Goal: Task Accomplishment & Management: Manage account settings

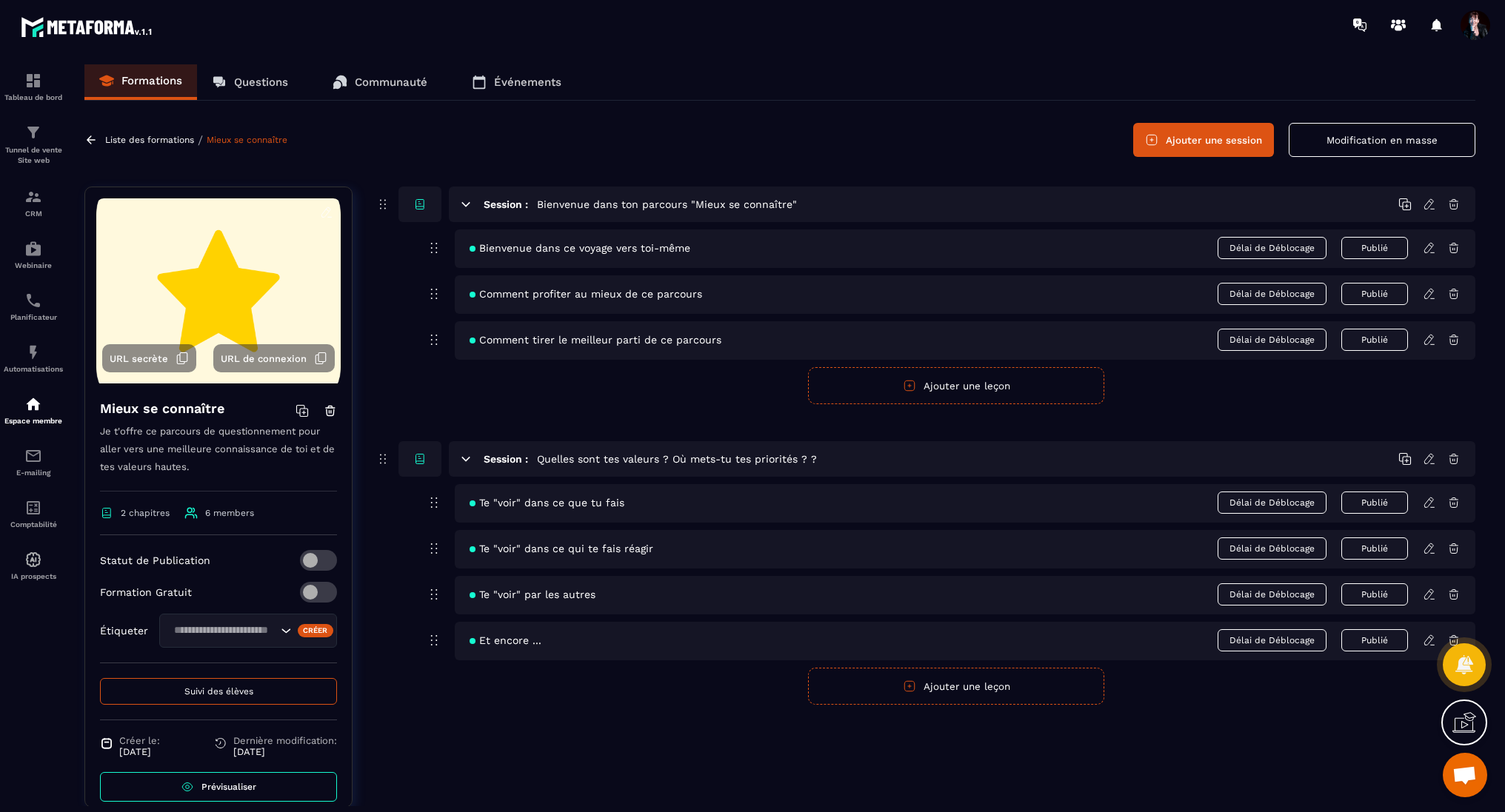
click at [157, 142] on p "Liste des formations" at bounding box center [149, 140] width 89 height 11
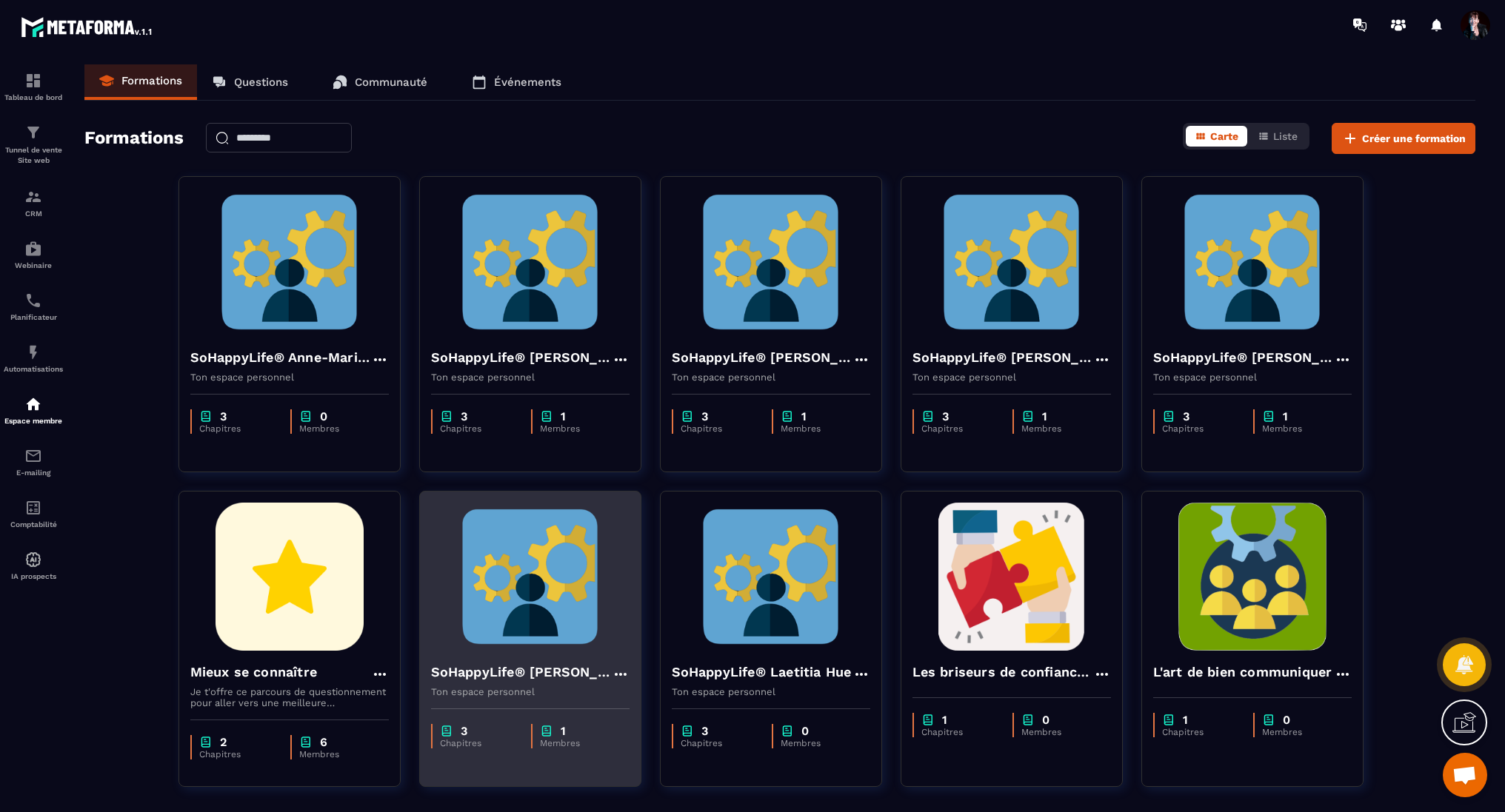
click at [524, 658] on div "SoHappyLife® [PERSON_NAME] Ton espace personnel" at bounding box center [530, 674] width 221 height 47
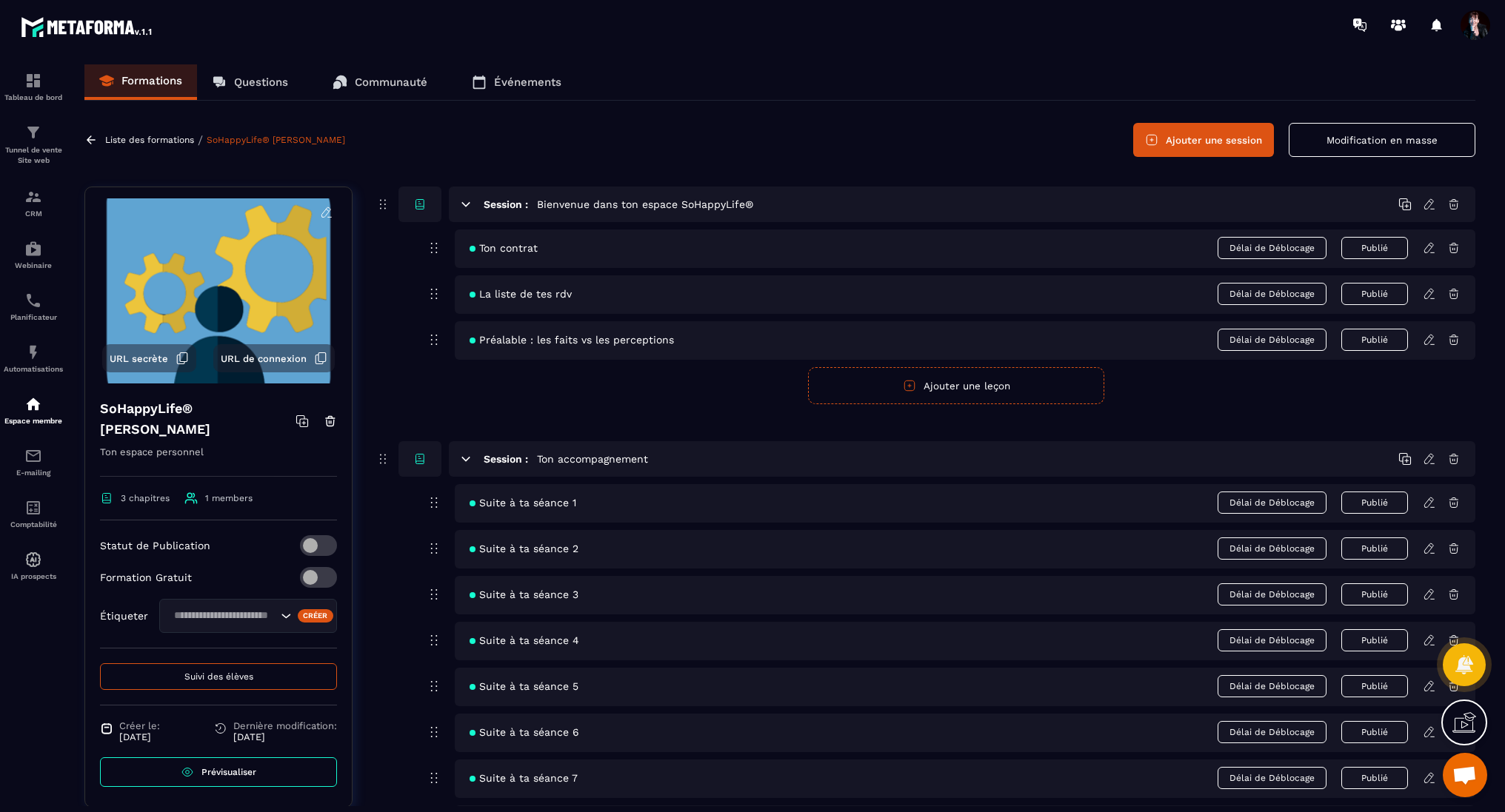
click at [228, 680] on button "Suivi des élèves" at bounding box center [219, 677] width 237 height 27
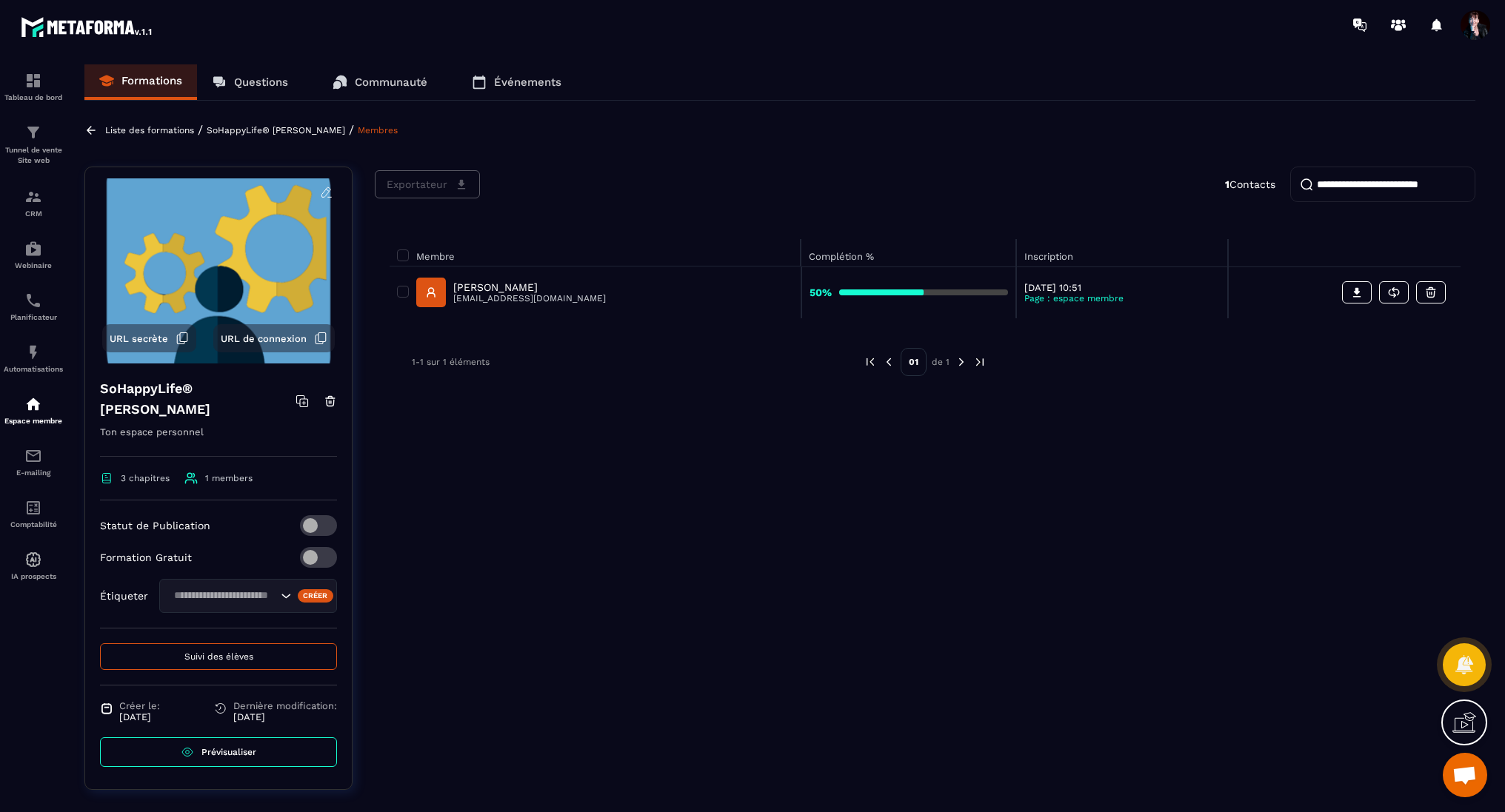
click at [501, 286] on p "[PERSON_NAME]" at bounding box center [530, 287] width 152 height 12
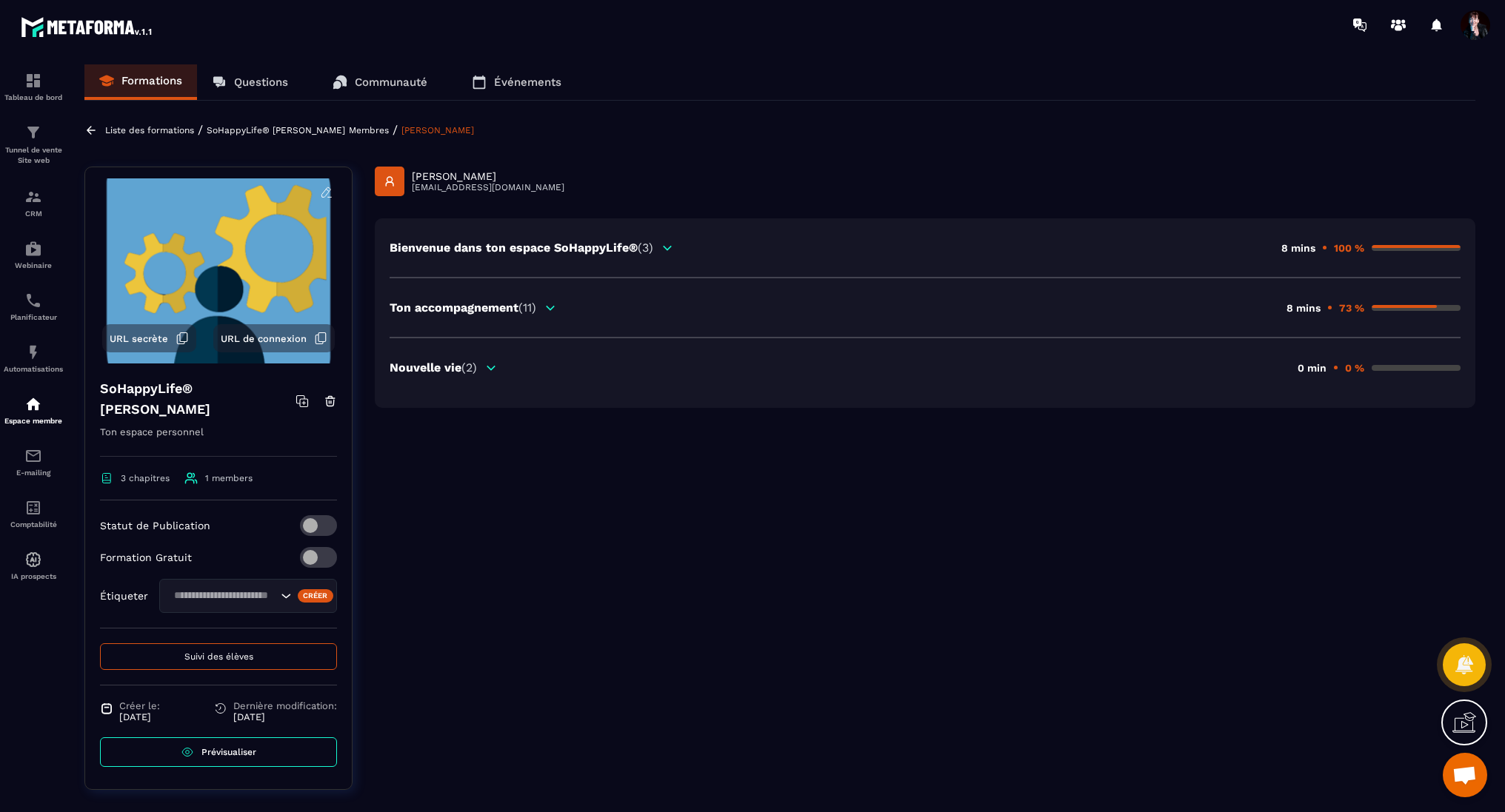
click at [552, 306] on icon at bounding box center [550, 307] width 8 height 4
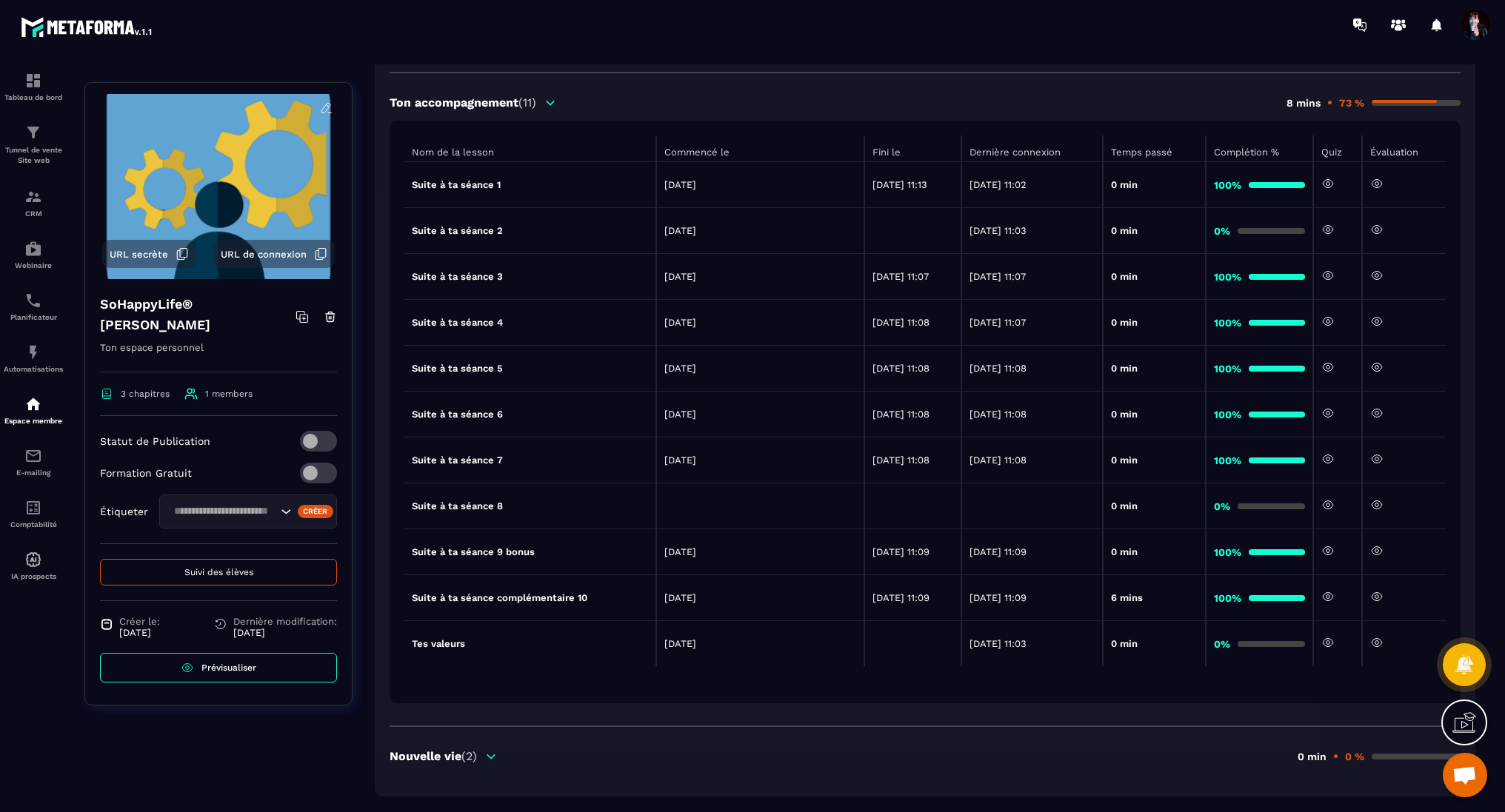
scroll to position [207, 0]
click at [1375, 500] on icon at bounding box center [1376, 502] width 13 height 13
click at [1373, 456] on icon at bounding box center [1377, 457] width 11 height 8
click at [490, 754] on icon at bounding box center [490, 754] width 13 height 13
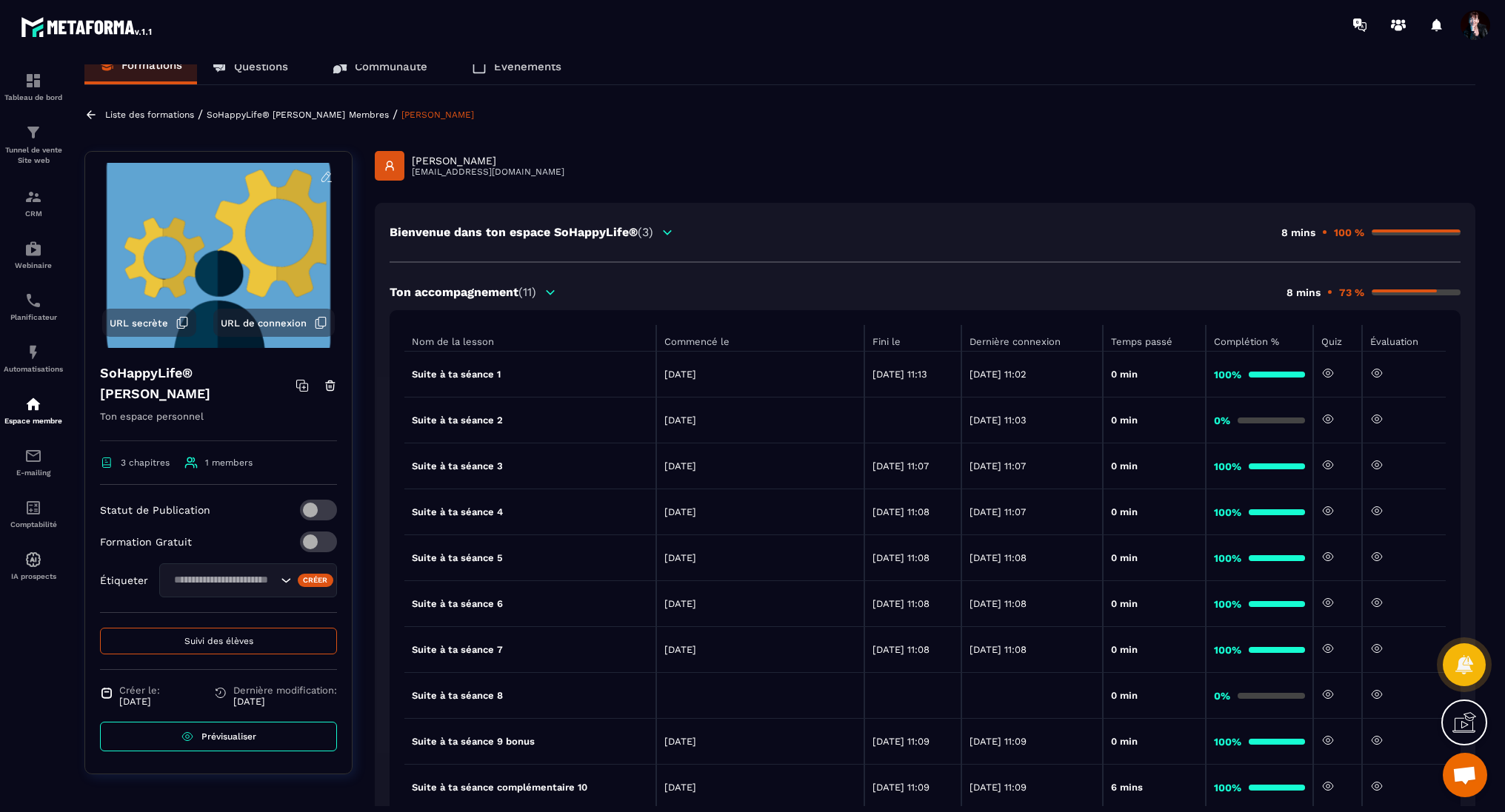
scroll to position [0, 0]
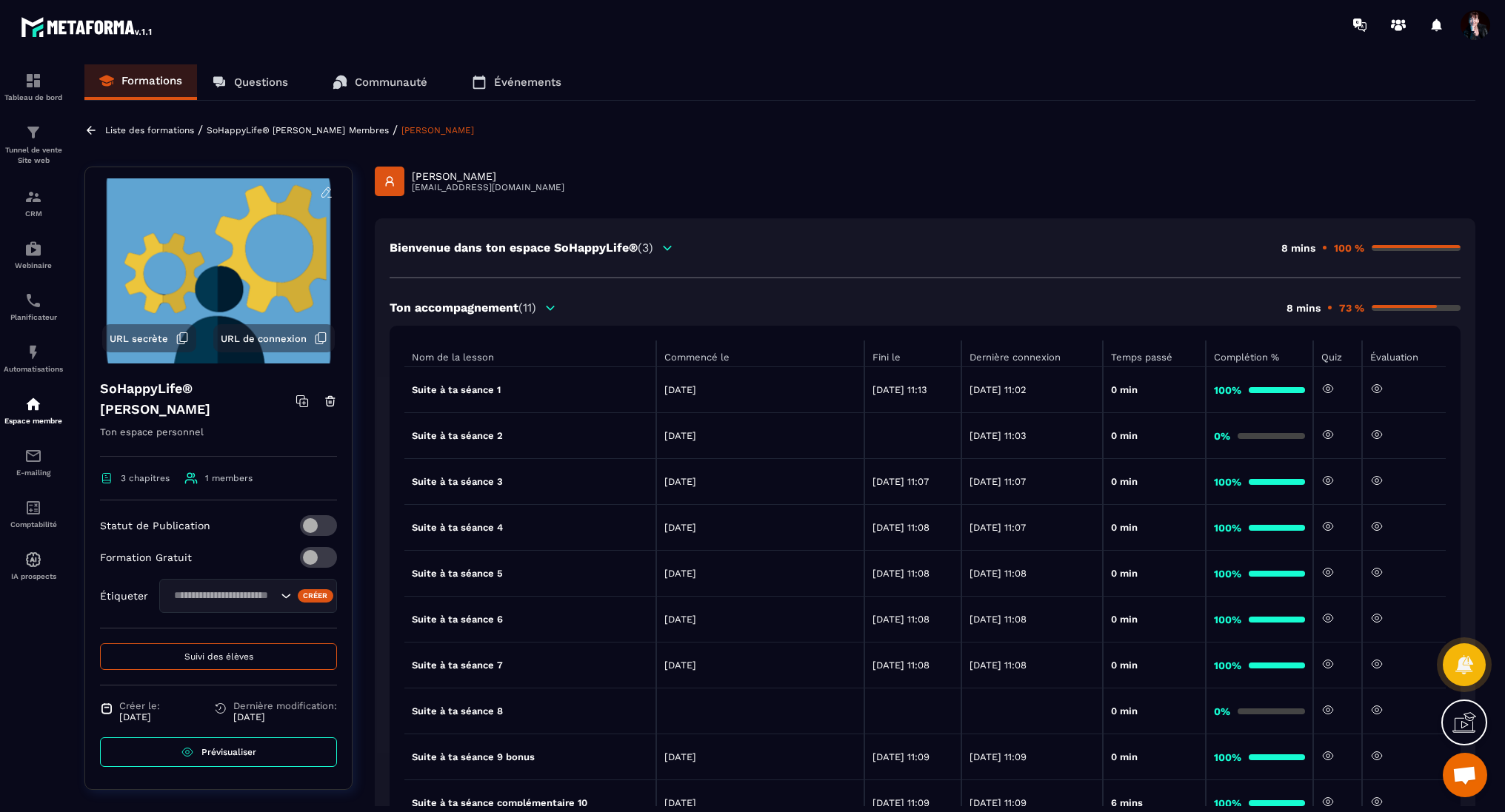
click at [134, 130] on p "Liste des formations" at bounding box center [149, 131] width 89 height 11
